Goal: Check status: Check status

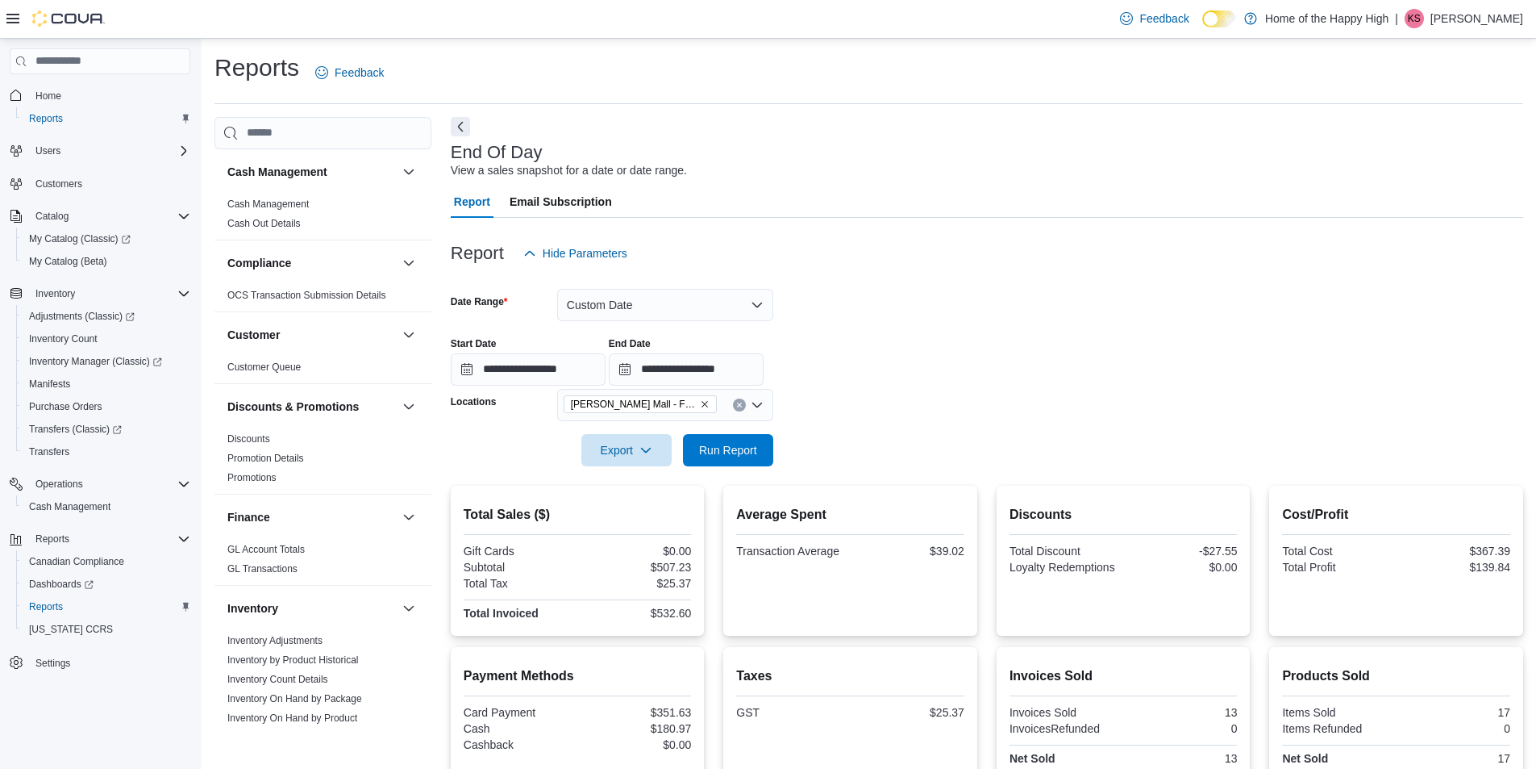
scroll to position [806, 0]
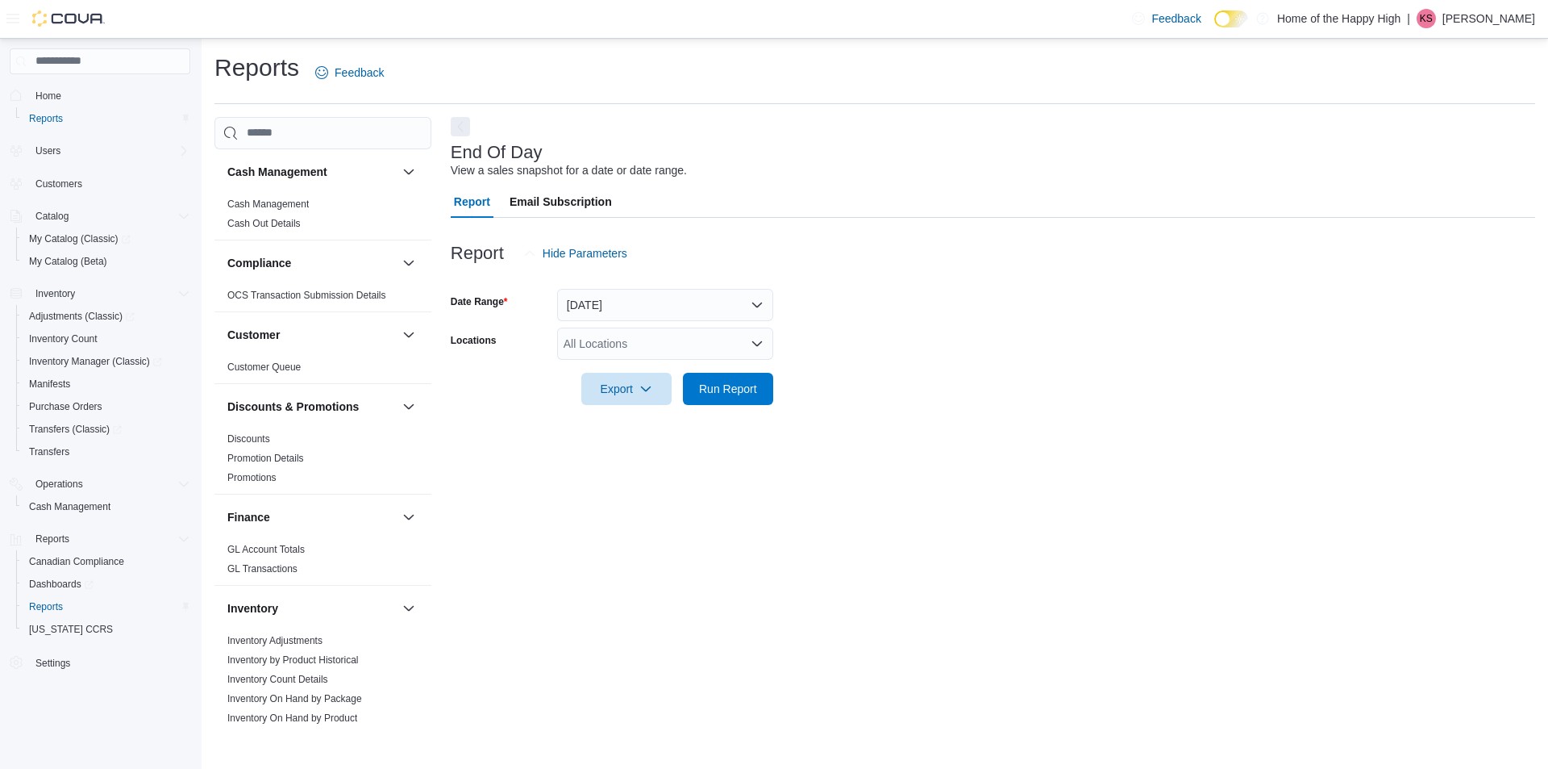
click at [631, 337] on div "All Locations" at bounding box center [665, 343] width 216 height 32
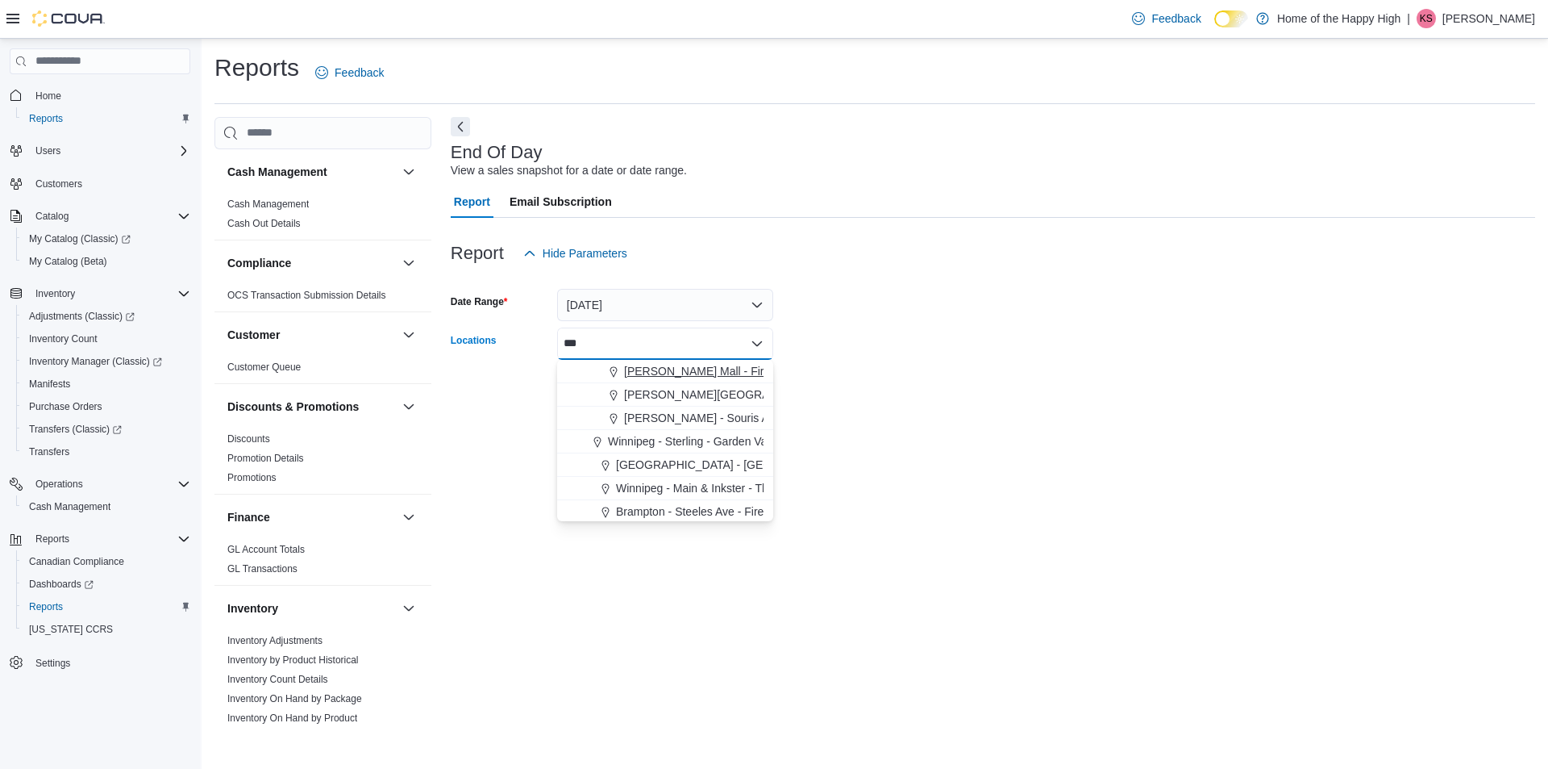
type input "***"
click at [642, 371] on span "[PERSON_NAME] Mall - Fire & Flower" at bounding box center [721, 371] width 194 height 16
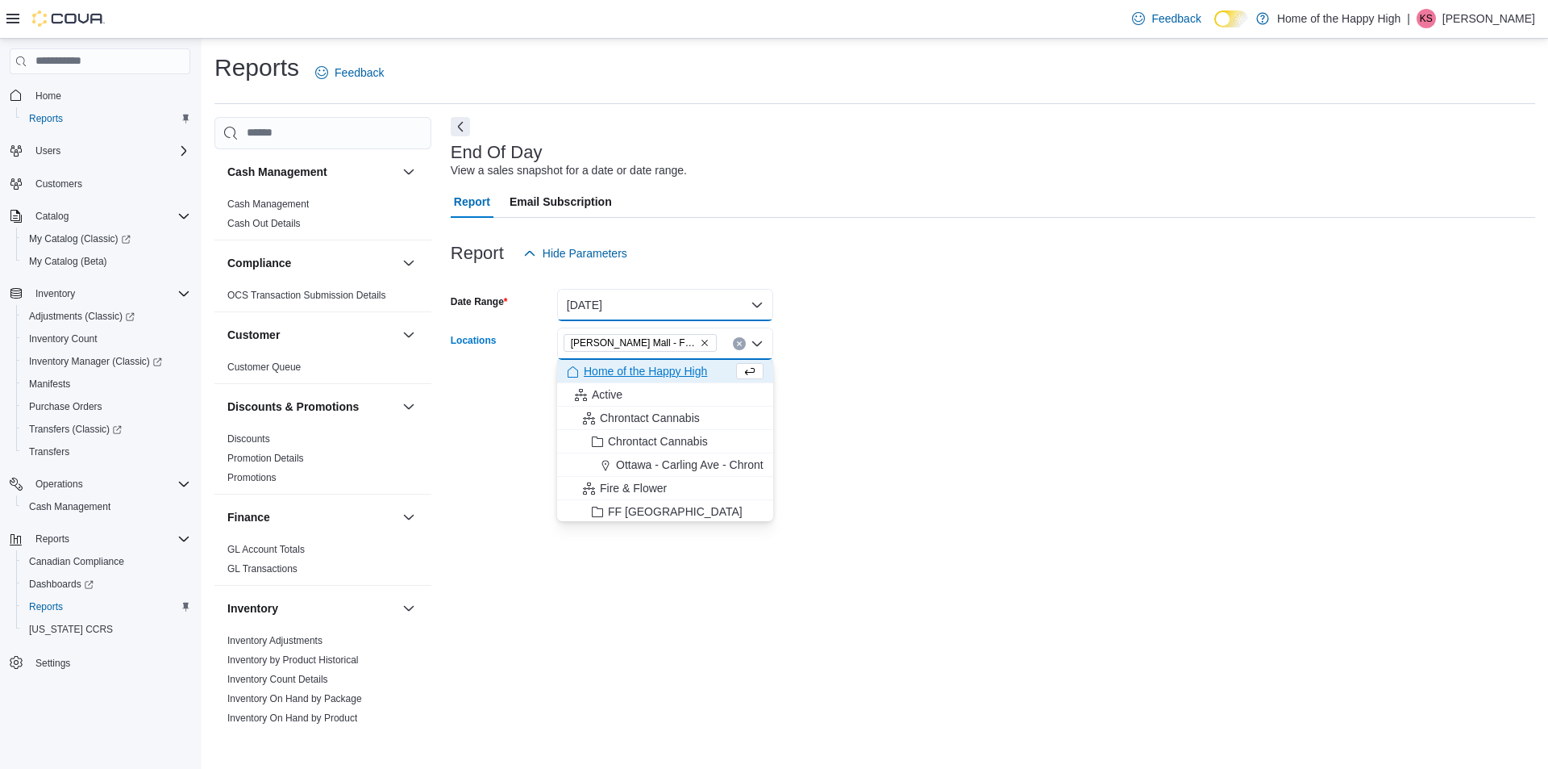
click at [641, 306] on button "Today" at bounding box center [665, 305] width 216 height 32
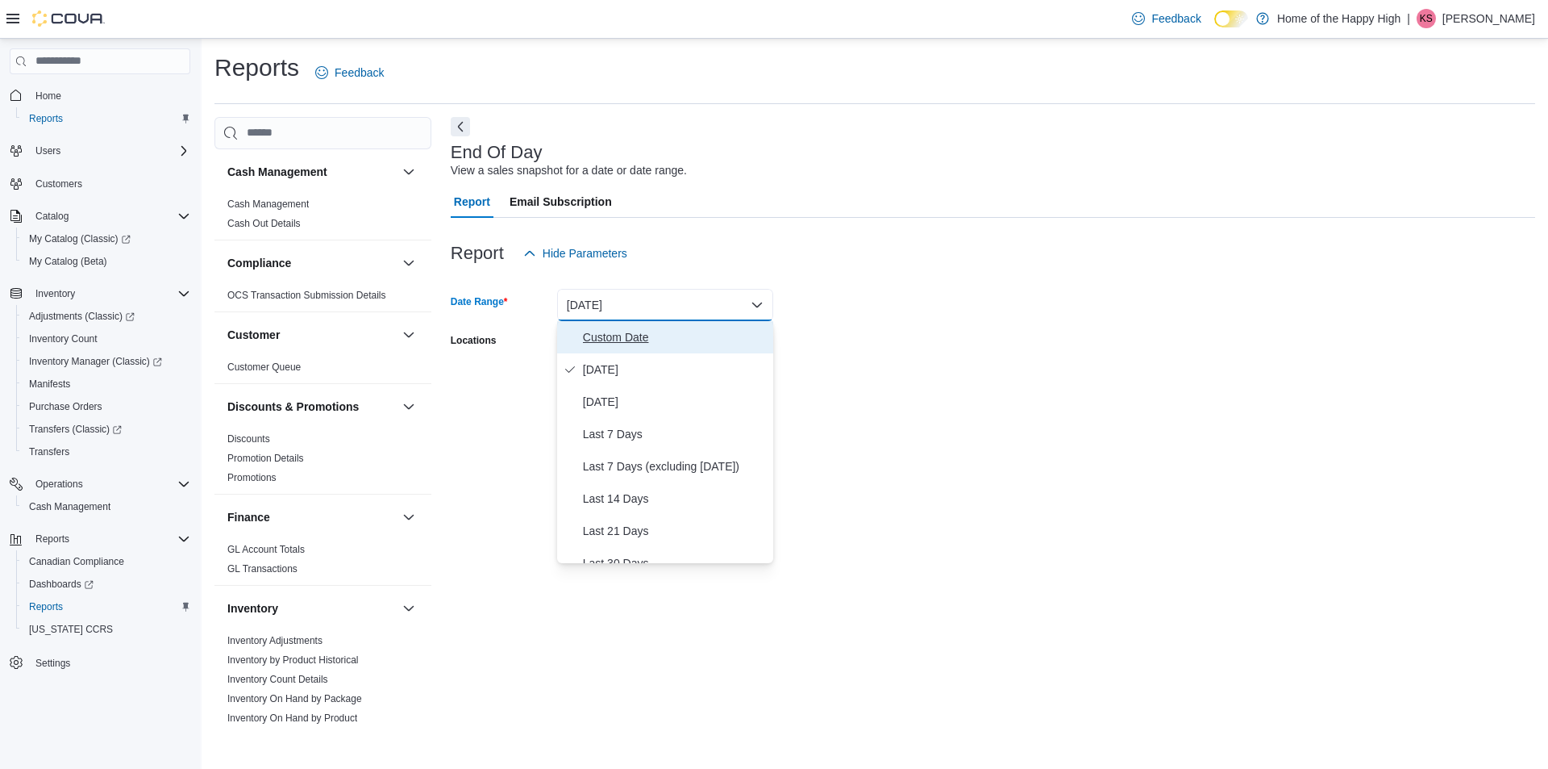
click at [630, 335] on span "Custom Date" at bounding box center [675, 336] width 184 height 19
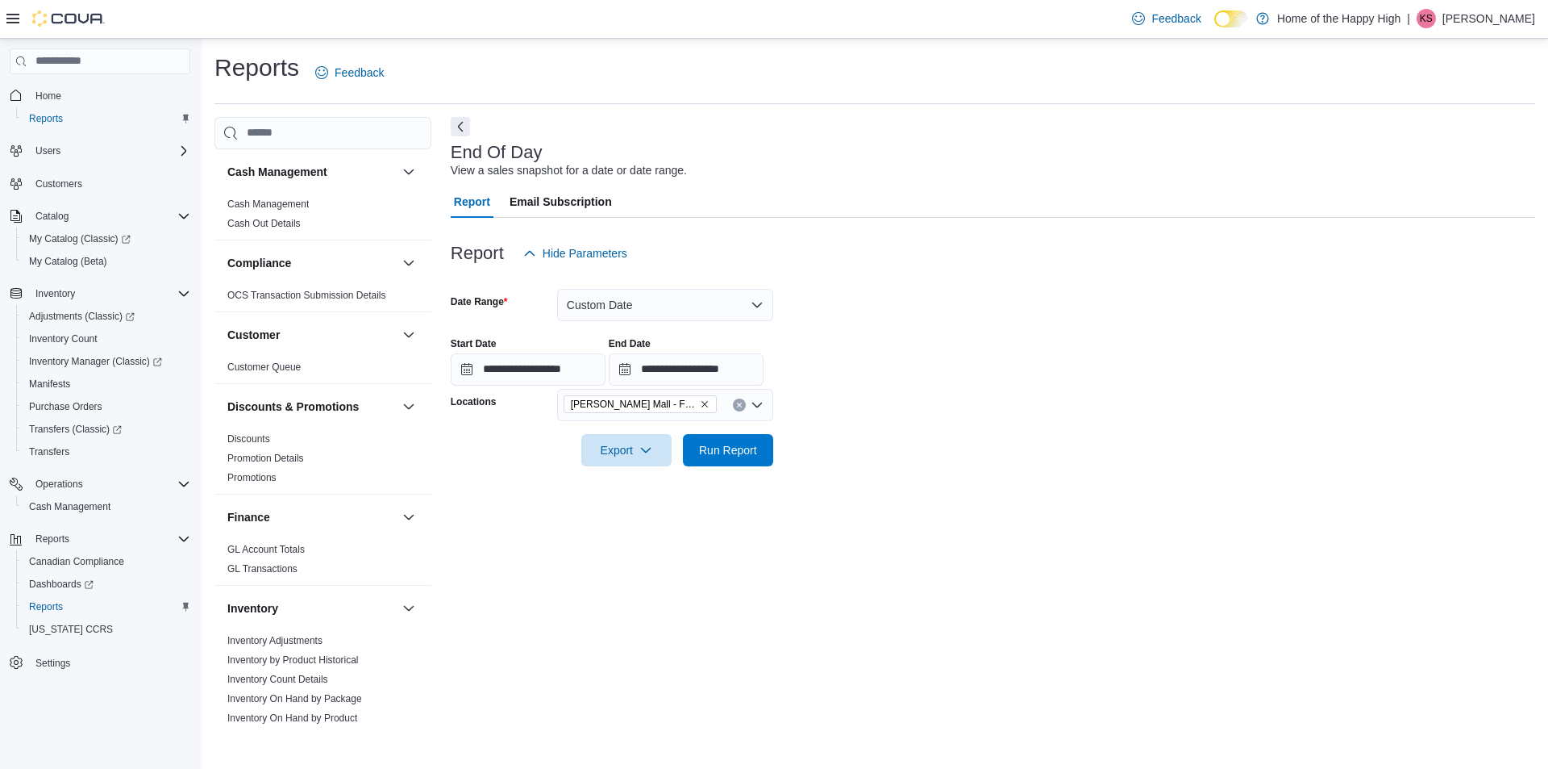
click at [508, 456] on div "Export Run Report" at bounding box center [612, 450] width 323 height 32
